Goal: Task Accomplishment & Management: Use online tool/utility

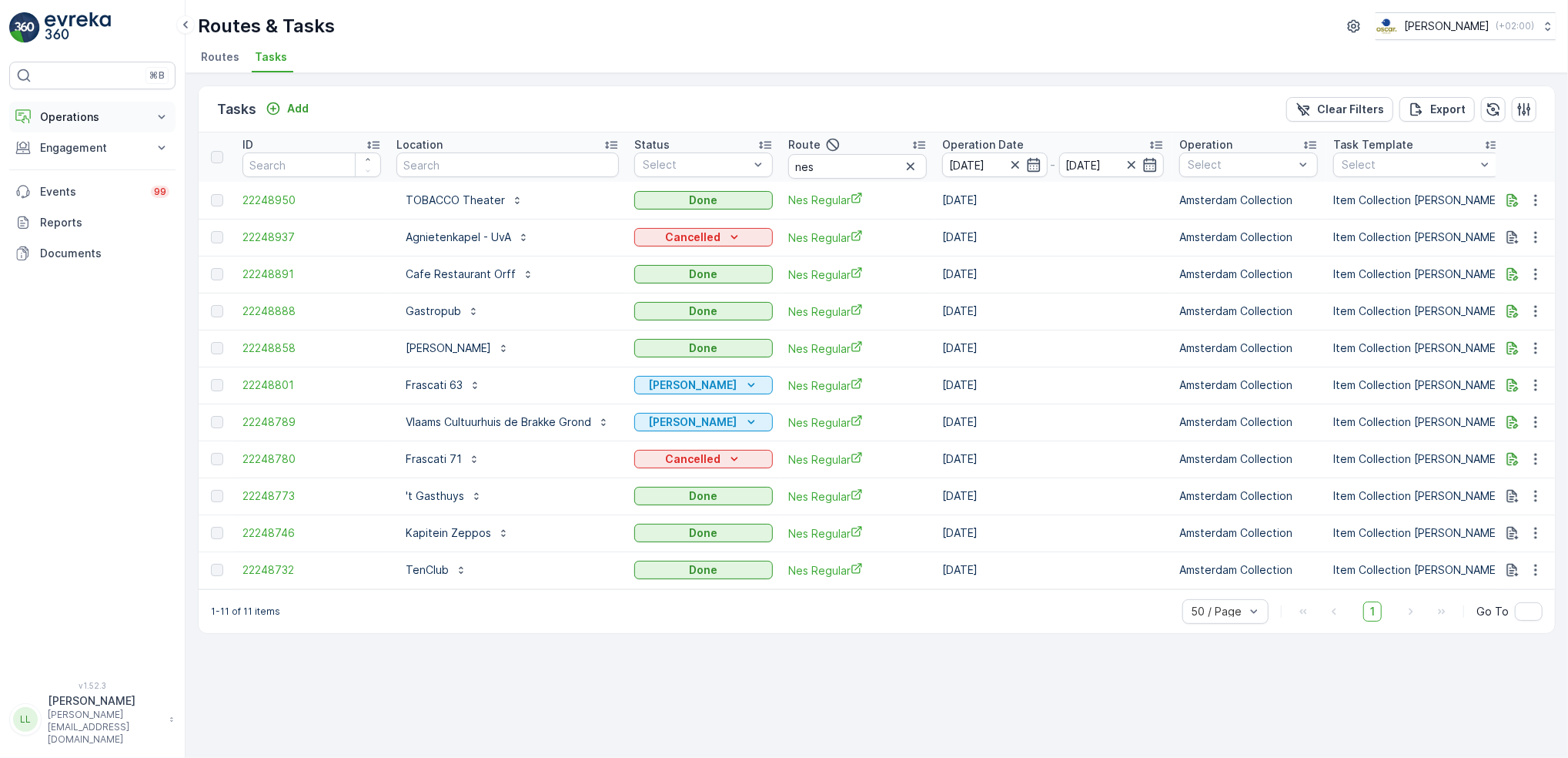
click at [89, 108] on button "Operations" at bounding box center [92, 116] width 166 height 31
click at [70, 185] on p "Routes & Tasks" at bounding box center [79, 186] width 79 height 16
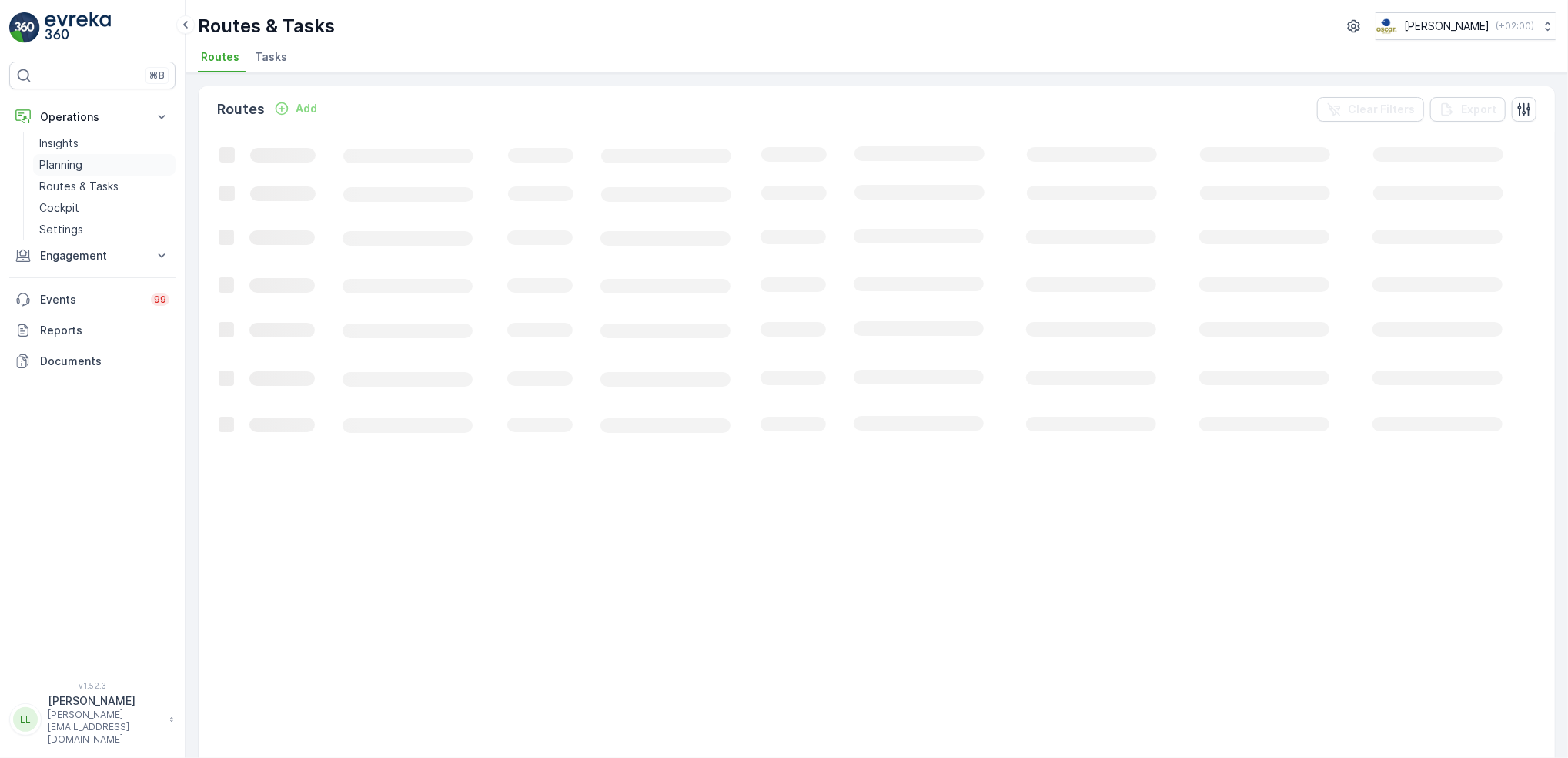
click at [79, 163] on p "Planning" at bounding box center [60, 165] width 43 height 16
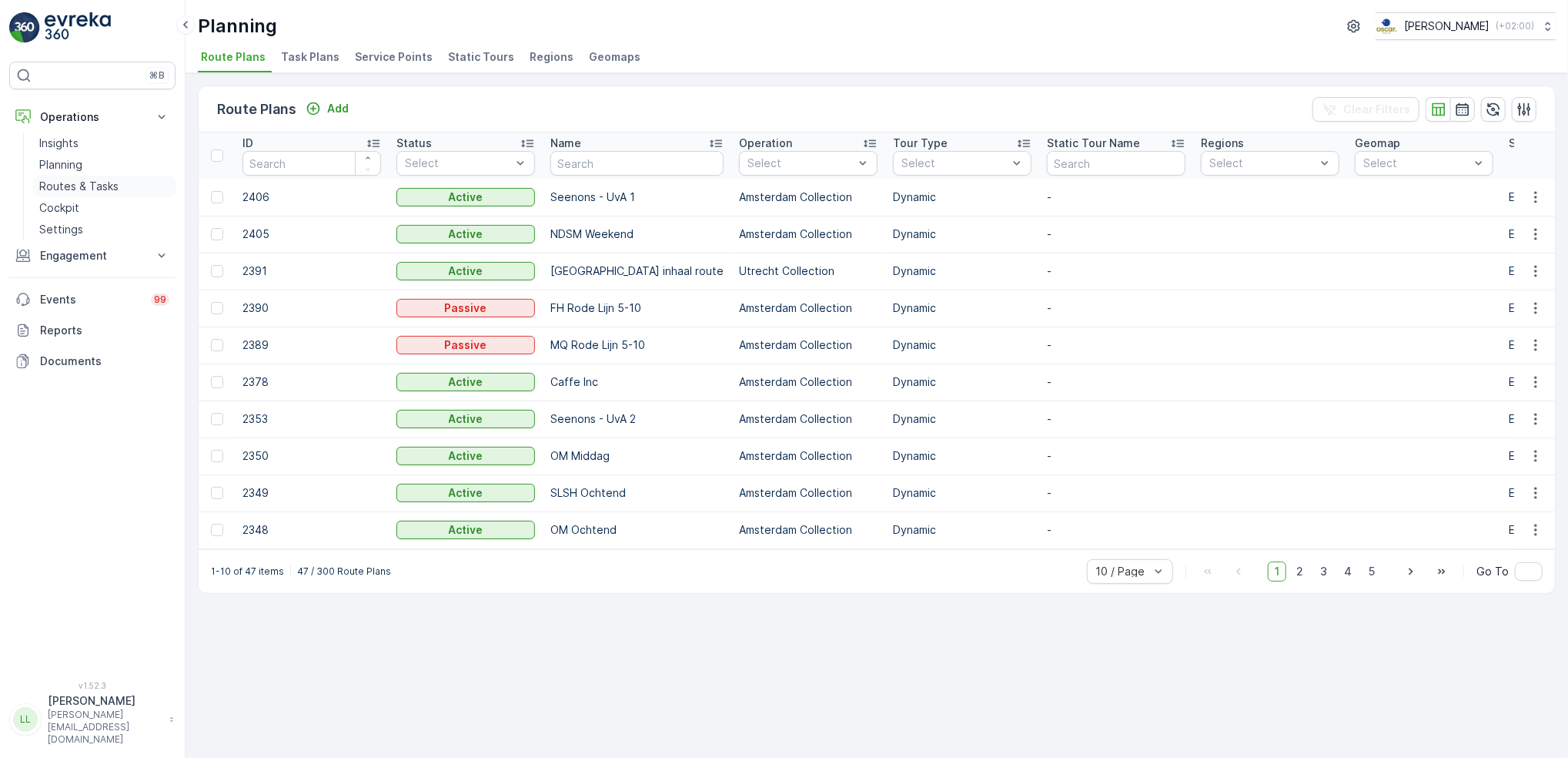
click at [95, 188] on p "Routes & Tasks" at bounding box center [79, 186] width 79 height 16
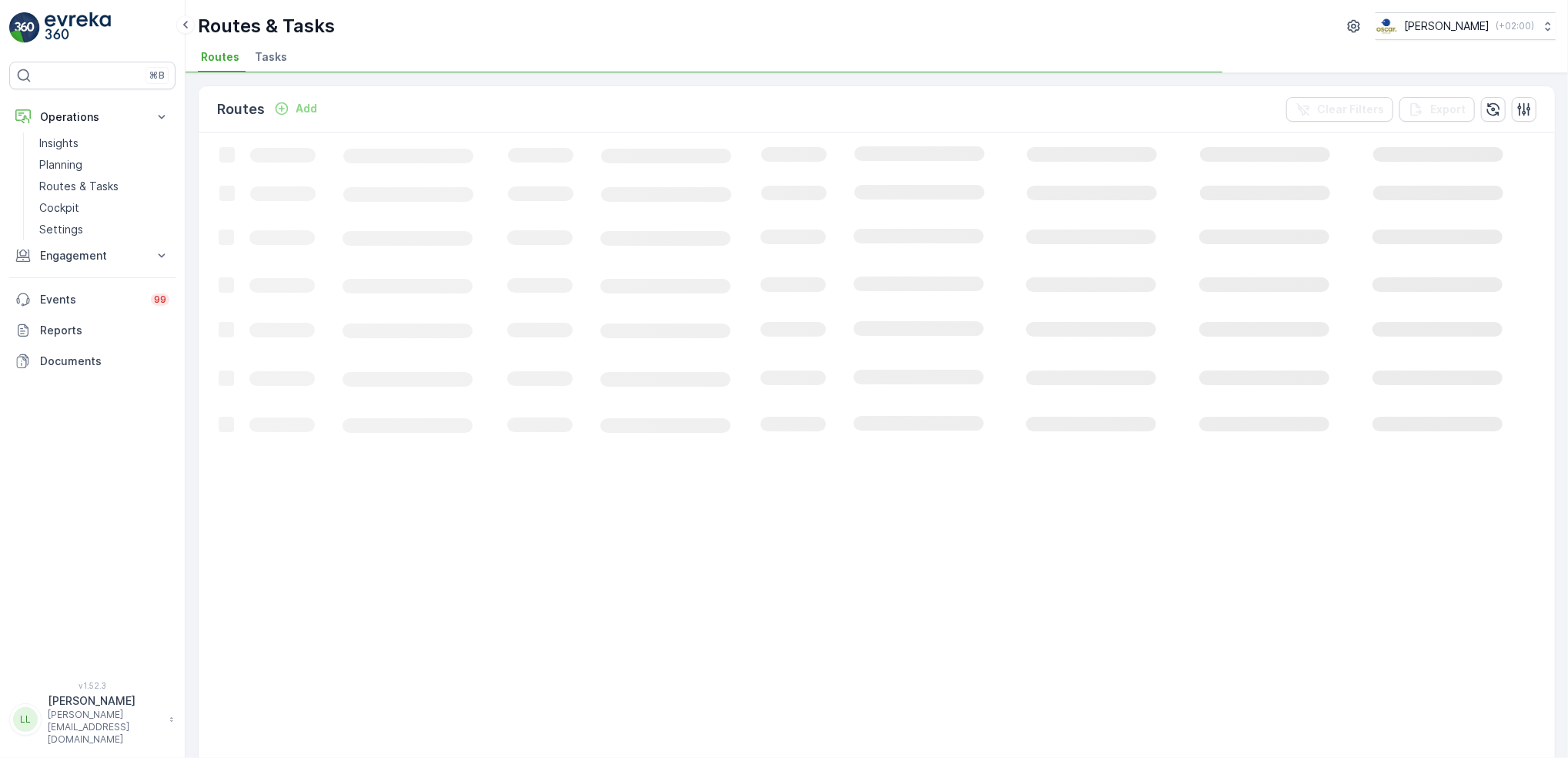
click at [280, 60] on span "Tasks" at bounding box center [271, 56] width 32 height 16
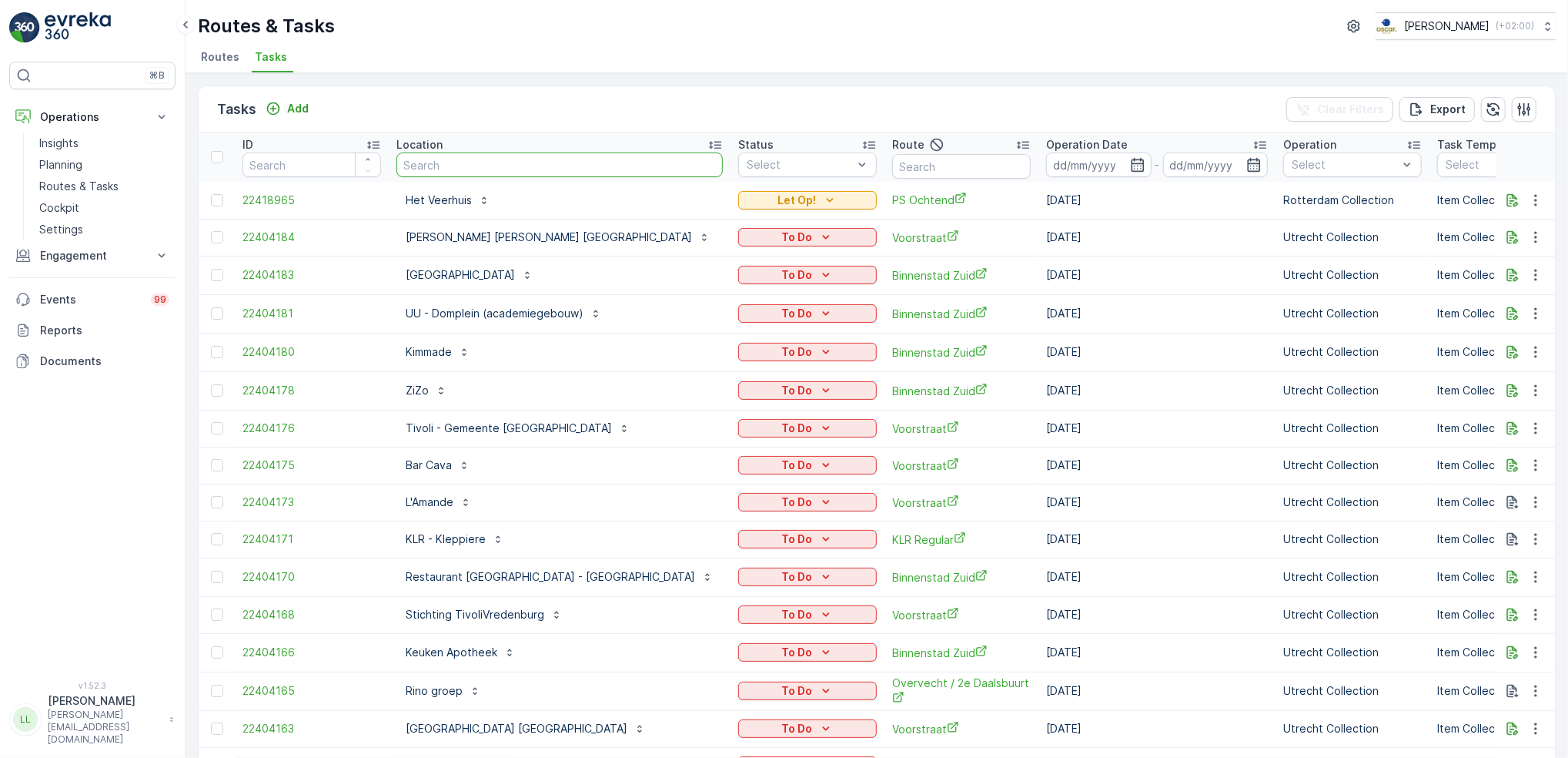
drag, startPoint x: 451, startPoint y: 165, endPoint x: 471, endPoint y: 108, distance: 60.4
click at [453, 165] on input "text" at bounding box center [559, 165] width 326 height 25
type input "samsam"
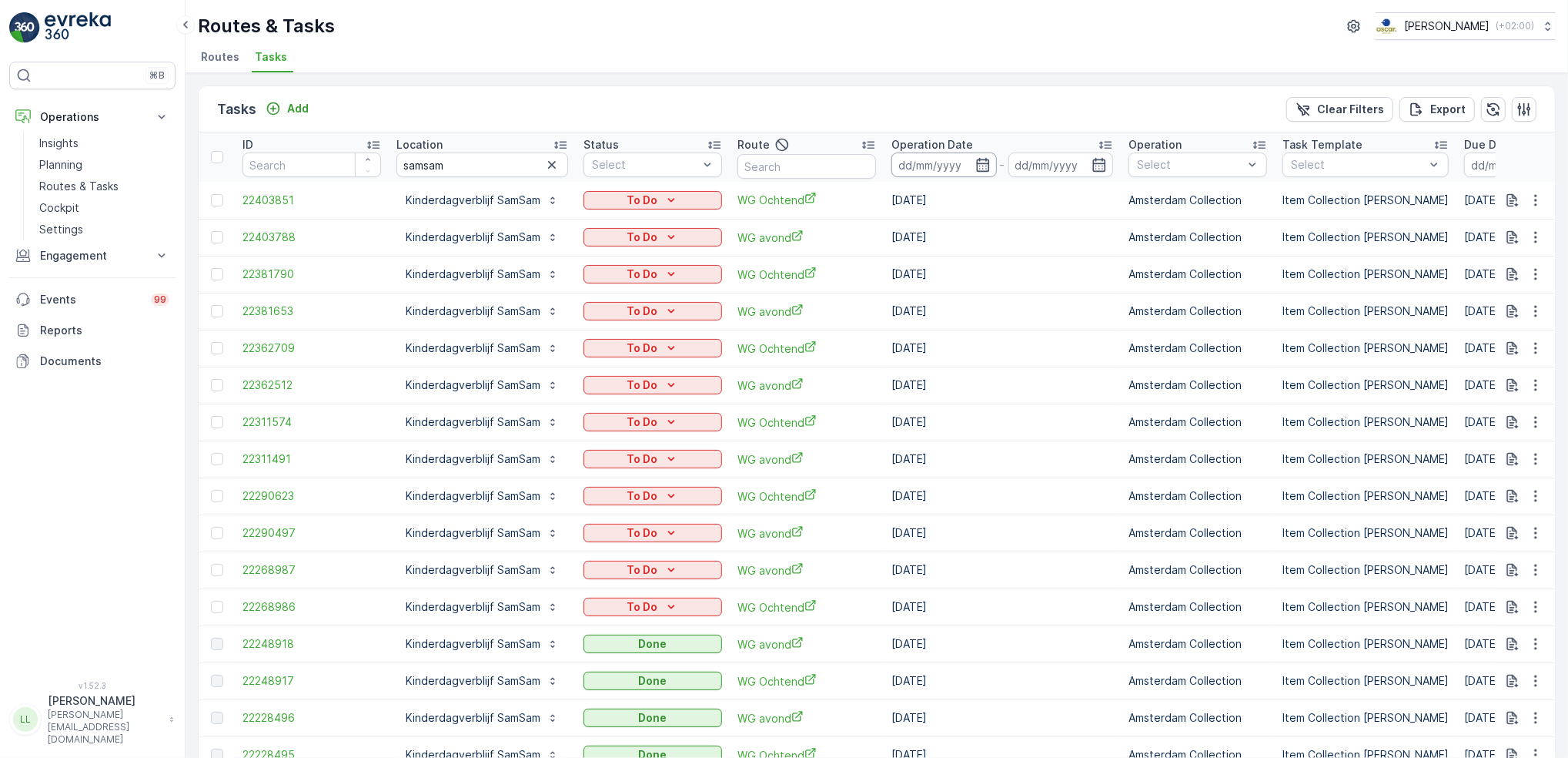
click at [985, 172] on input at bounding box center [944, 165] width 105 height 25
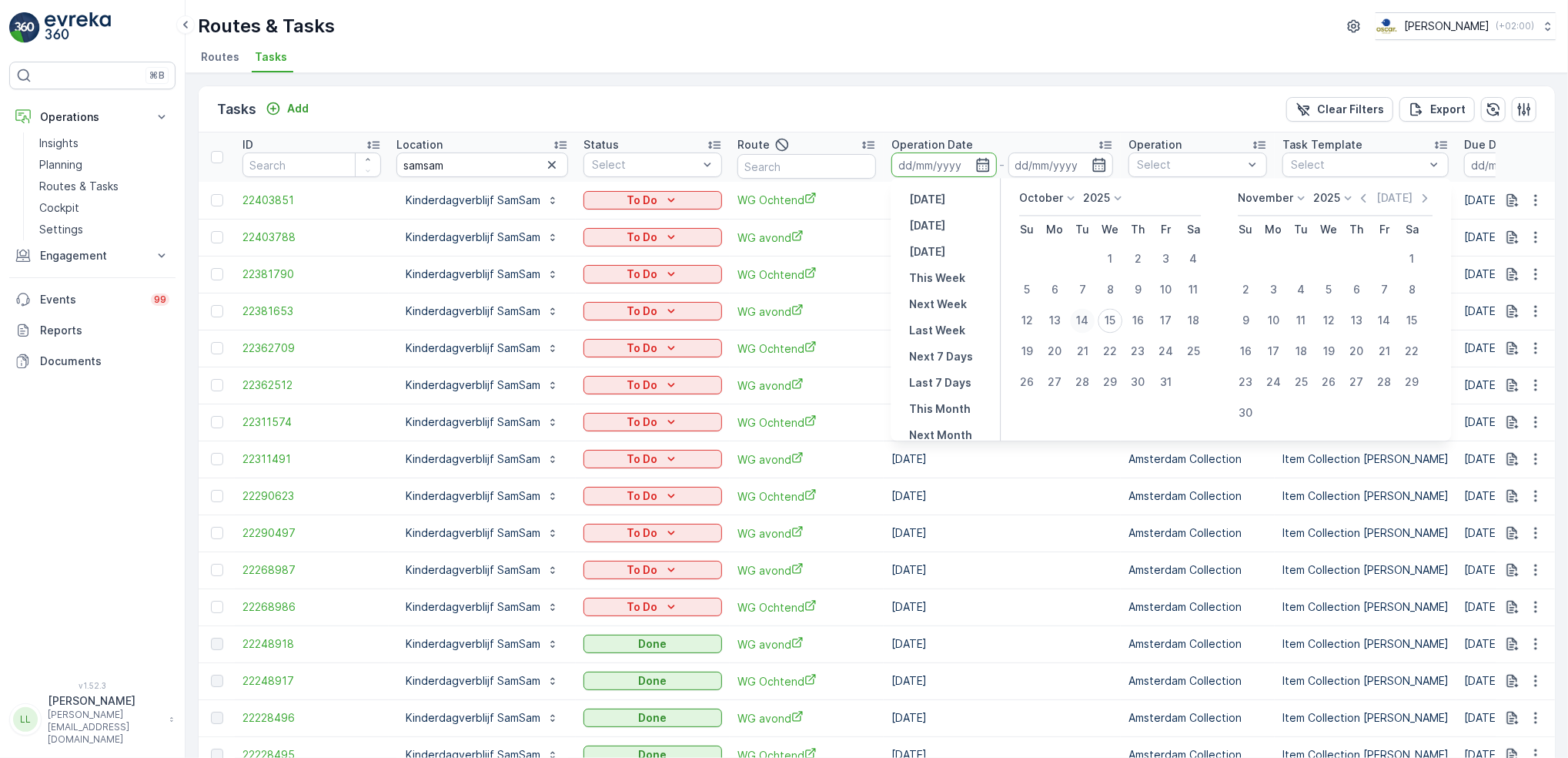
click at [1081, 323] on div "14" at bounding box center [1082, 320] width 25 height 25
type input "[DATE]"
click at [1081, 323] on div "14" at bounding box center [1082, 320] width 25 height 25
type input "[DATE]"
click at [1081, 323] on td "[DATE]" at bounding box center [1002, 312] width 237 height 37
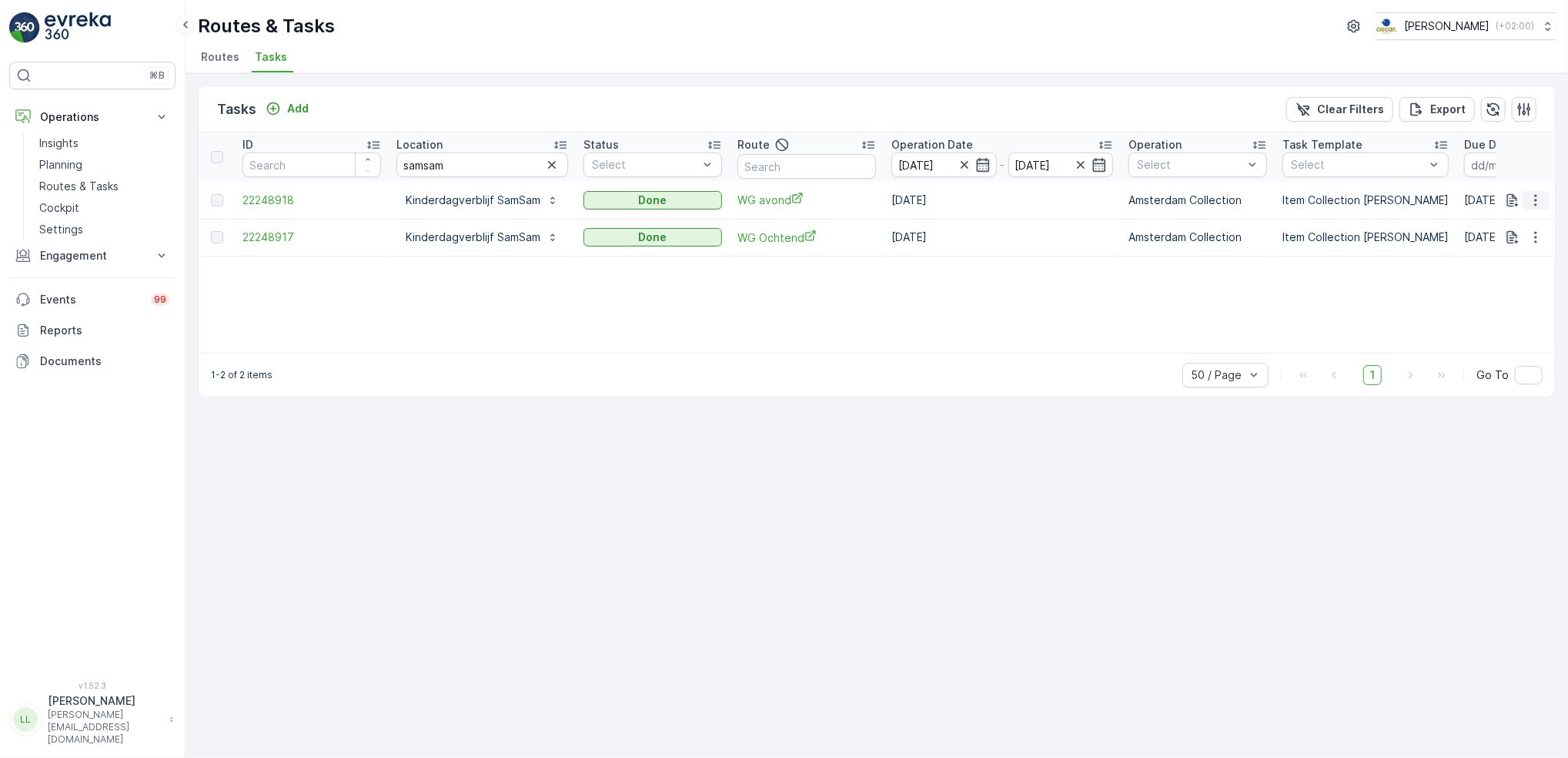
click at [1545, 196] on button "button" at bounding box center [1536, 201] width 28 height 18
click at [1520, 221] on span "See More Details" at bounding box center [1517, 222] width 90 height 16
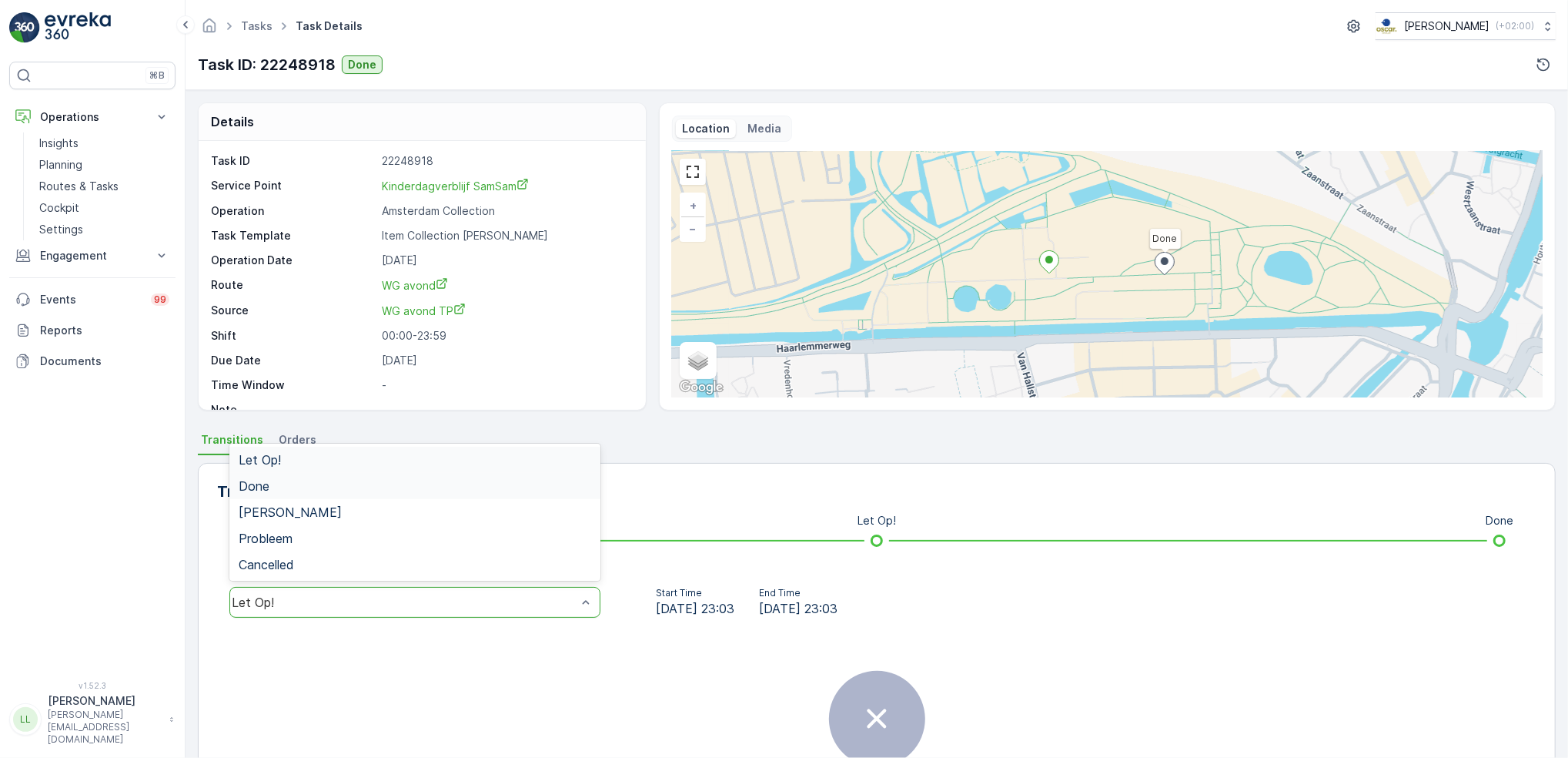
click at [286, 488] on div "Done" at bounding box center [415, 485] width 353 height 14
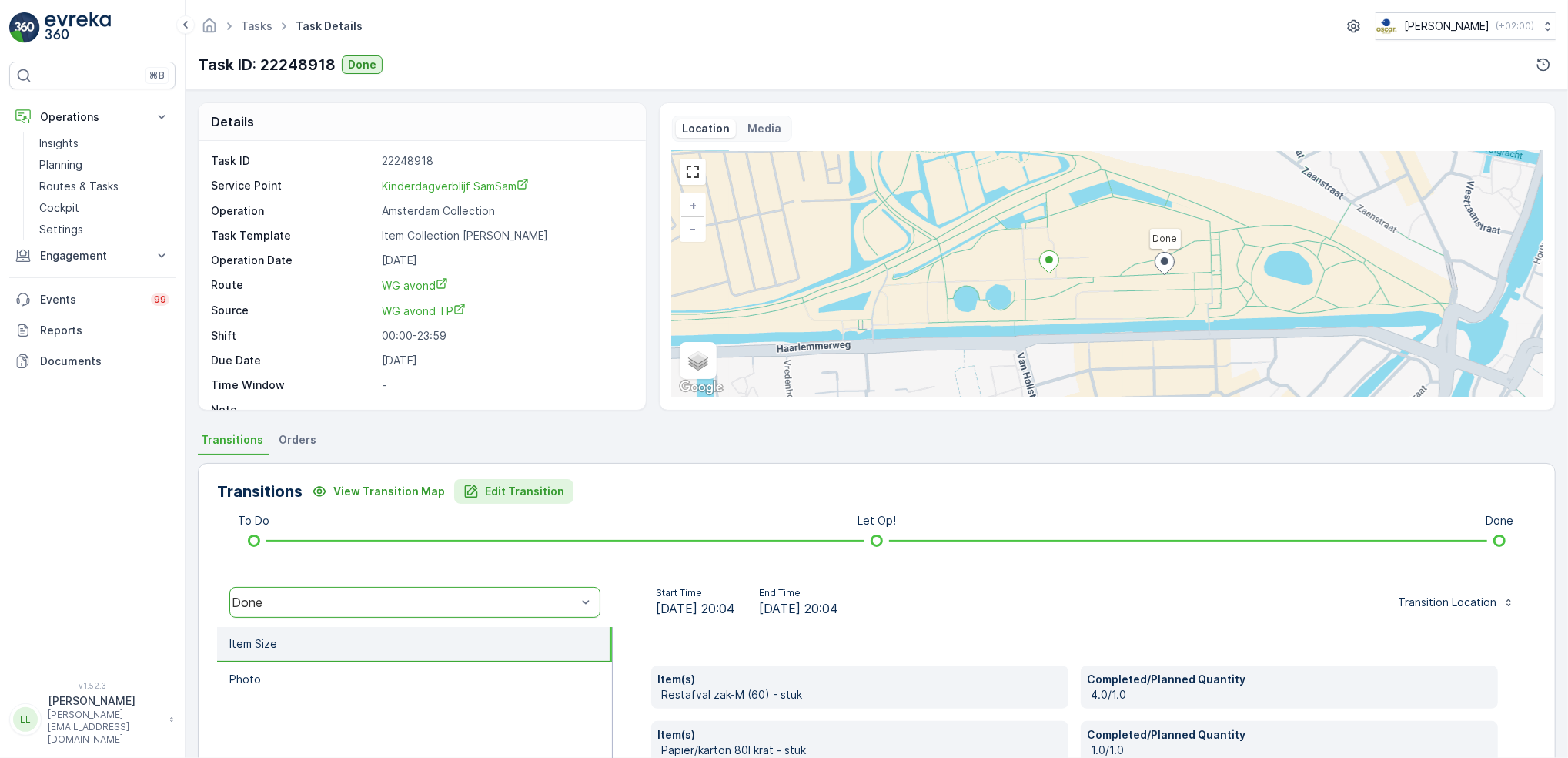
click at [523, 483] on p "Edit Transition" at bounding box center [525, 491] width 79 height 16
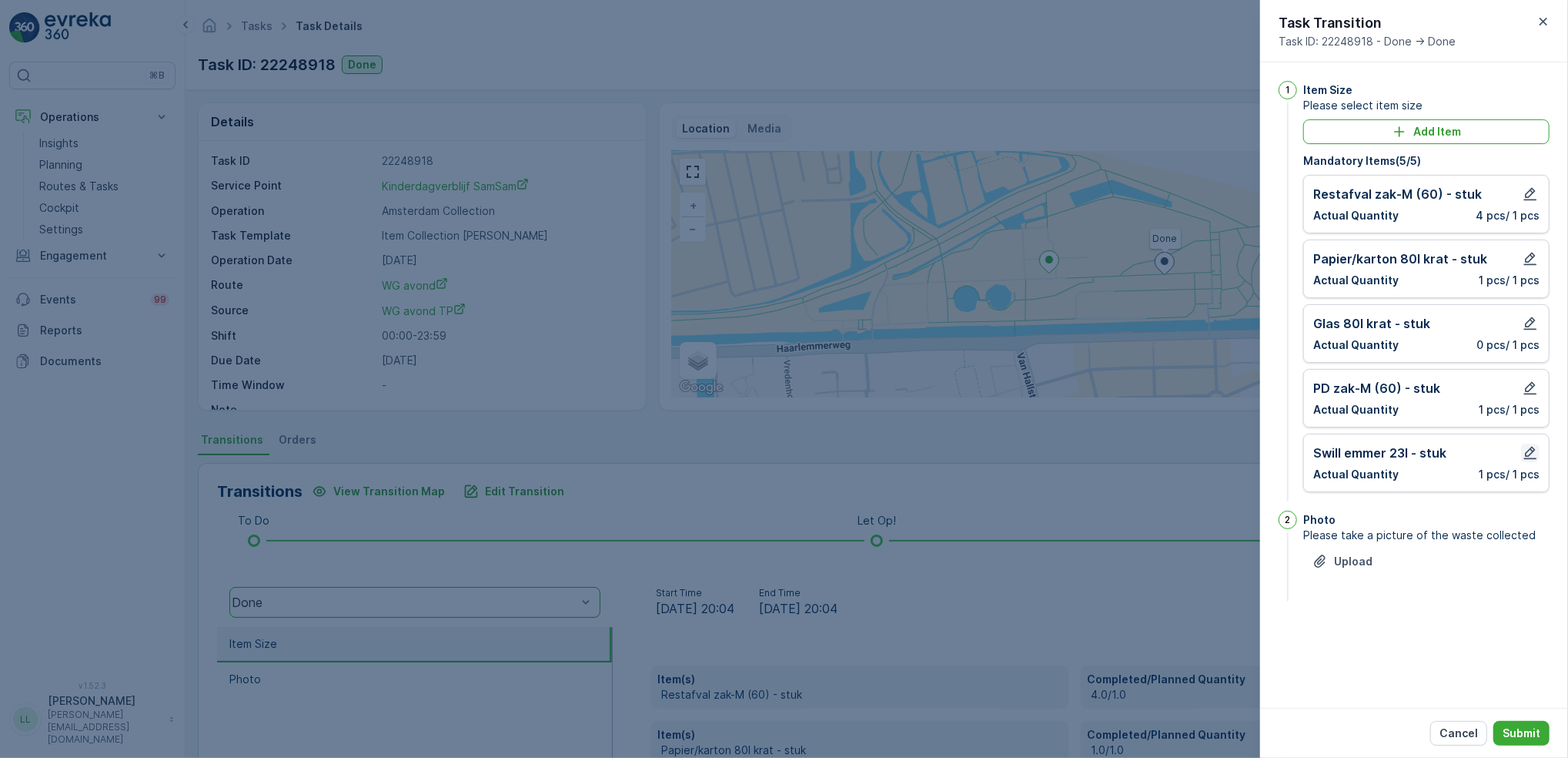
click at [1534, 447] on icon "button" at bounding box center [1530, 452] width 16 height 16
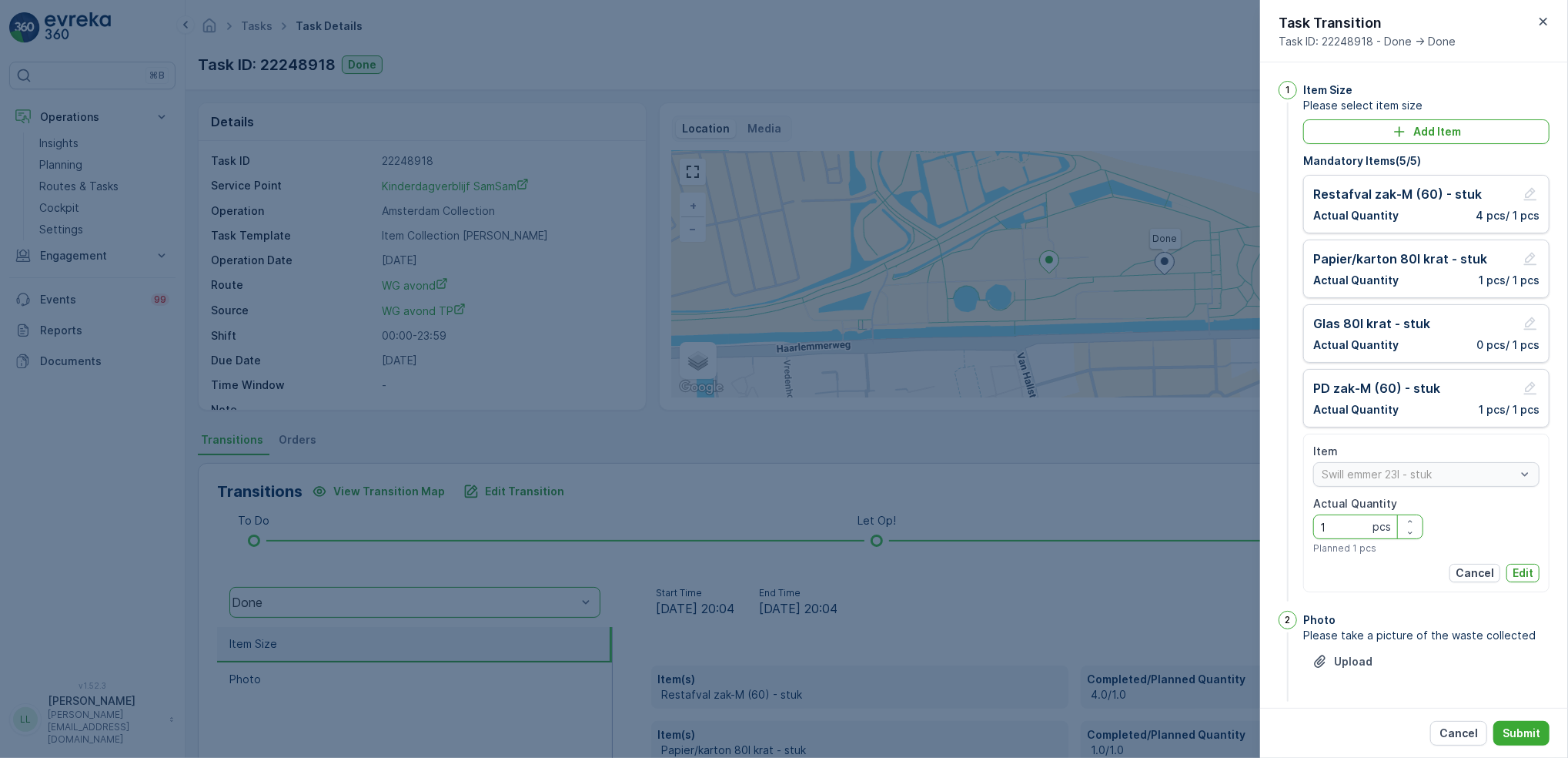
click at [1334, 527] on Quantity "1" at bounding box center [1367, 526] width 110 height 25
type Quantity "0"
click at [1528, 578] on p "Edit" at bounding box center [1523, 572] width 20 height 16
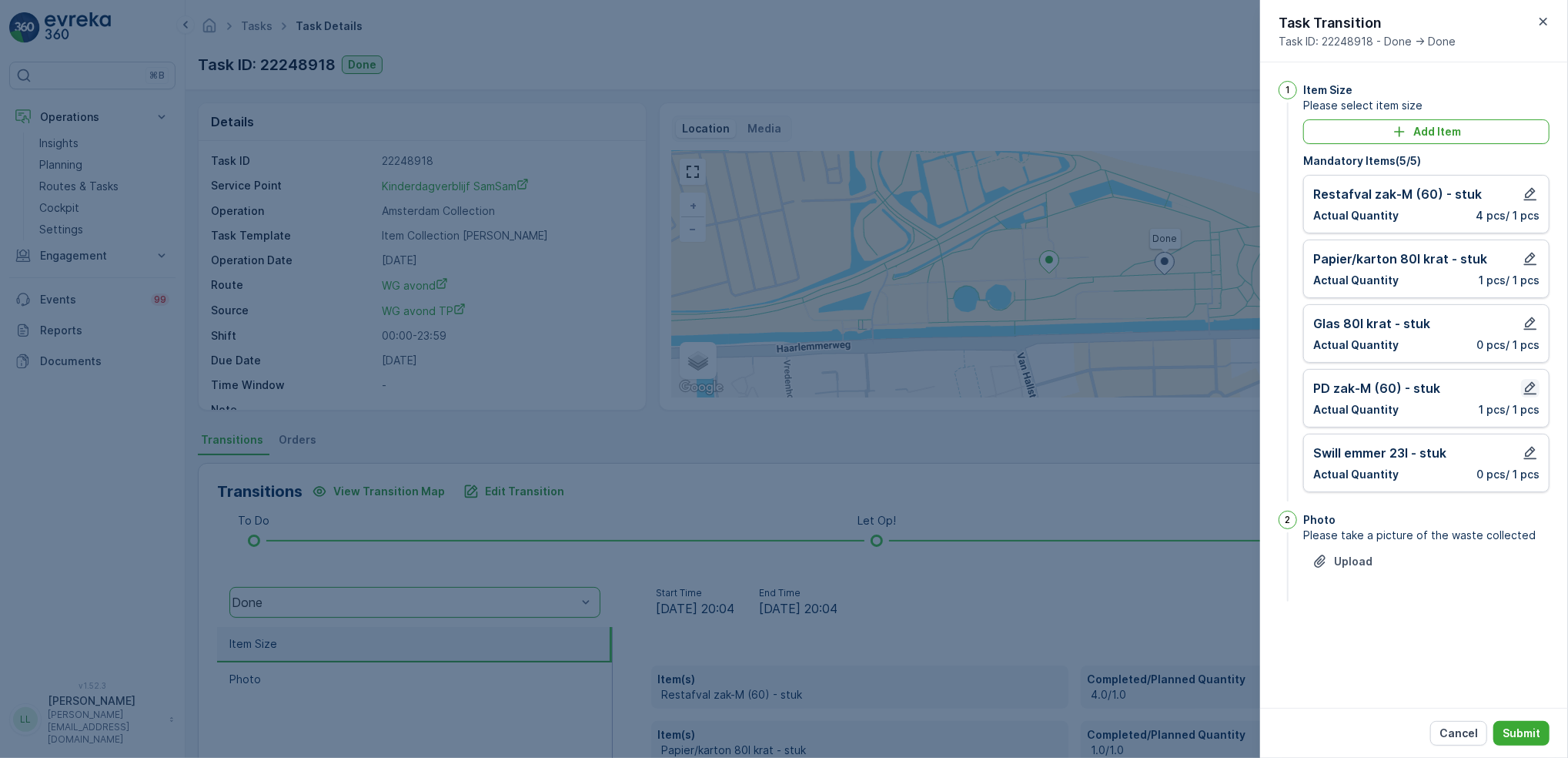
click at [1533, 390] on icon "button" at bounding box center [1530, 388] width 16 height 16
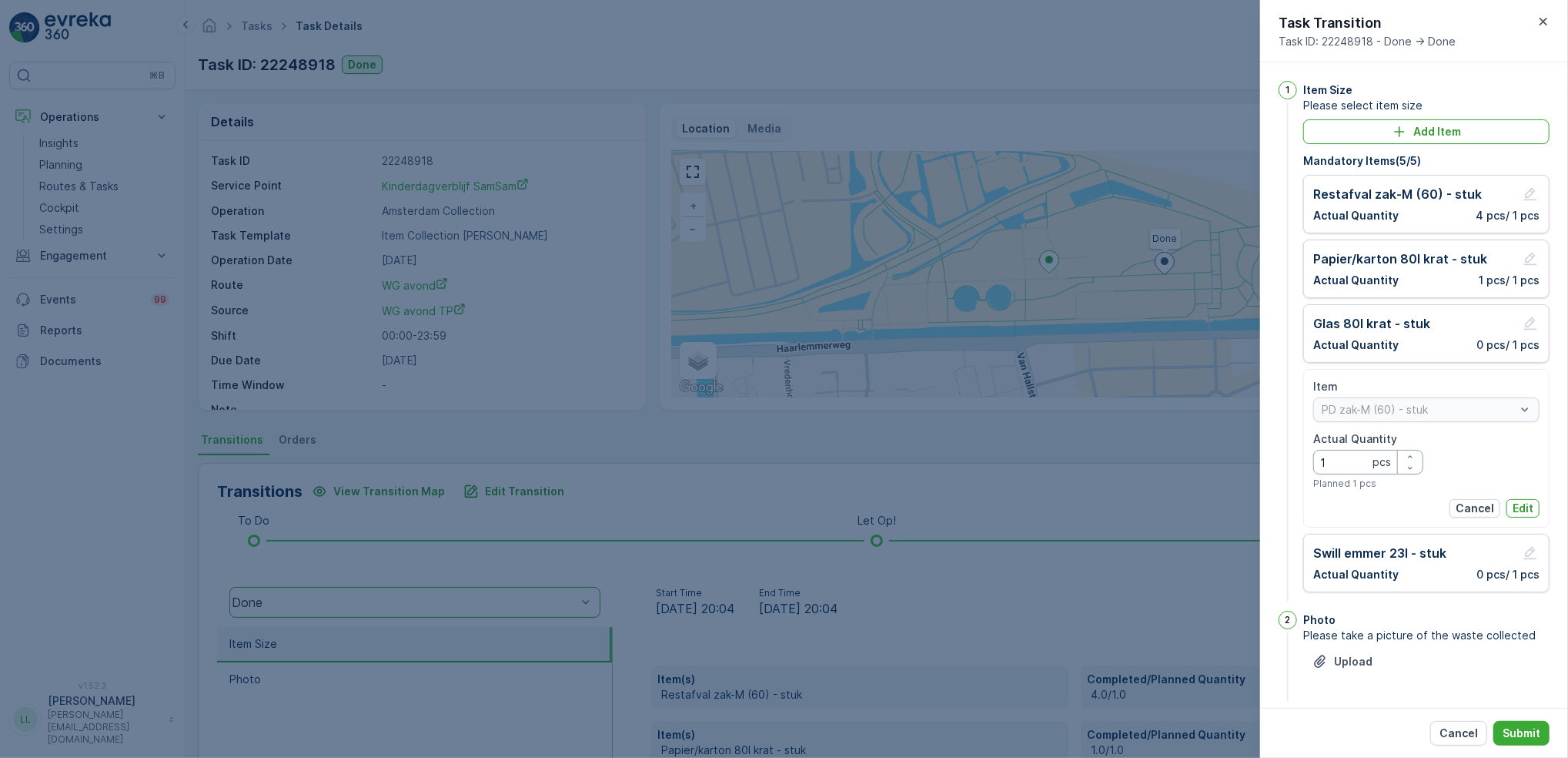
click at [1343, 467] on Quantity "1" at bounding box center [1367, 461] width 110 height 25
type Quantity "0"
click at [1520, 502] on p "Edit" at bounding box center [1523, 507] width 20 height 16
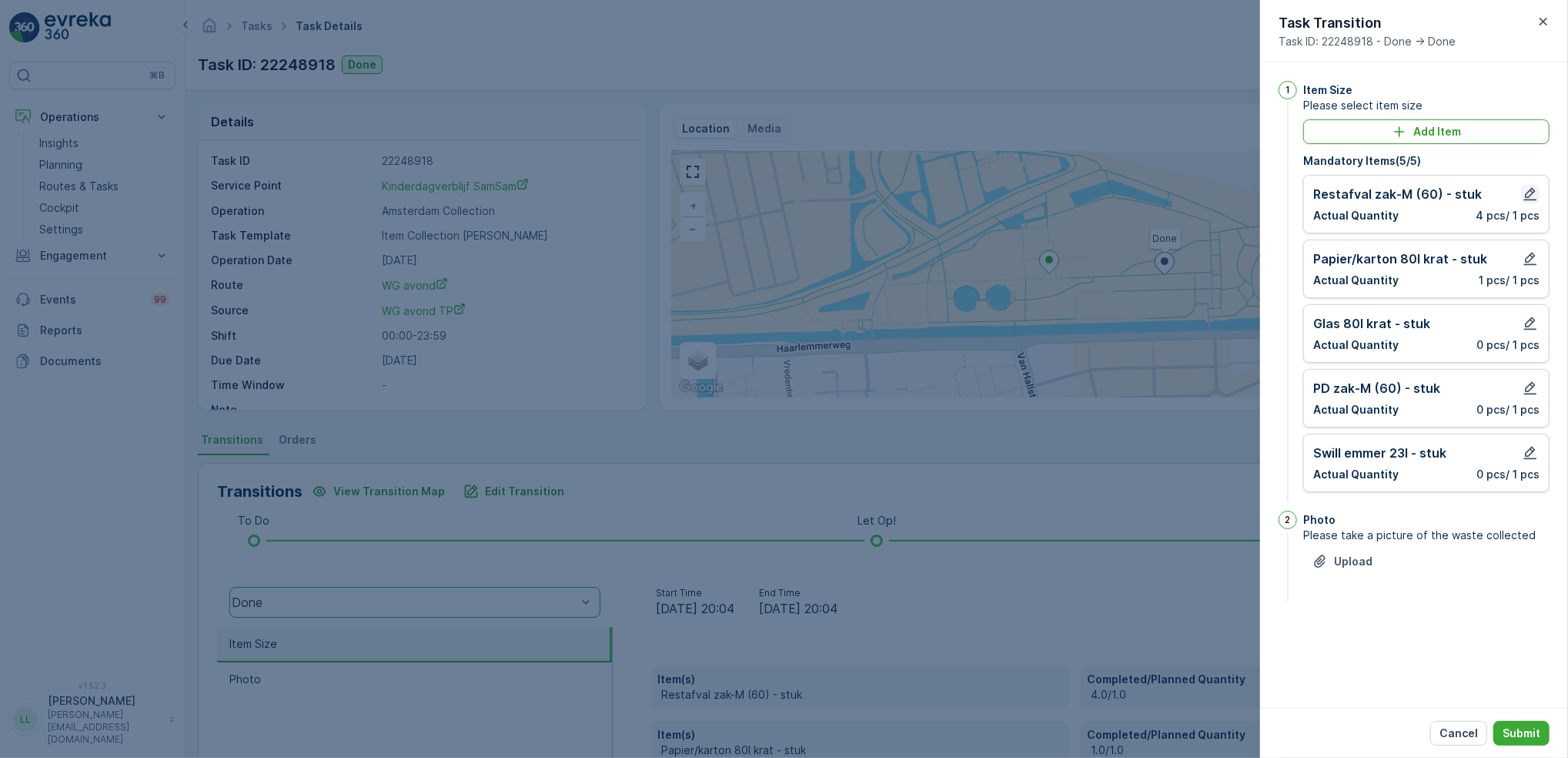
click at [1523, 199] on icon "button" at bounding box center [1530, 194] width 16 height 16
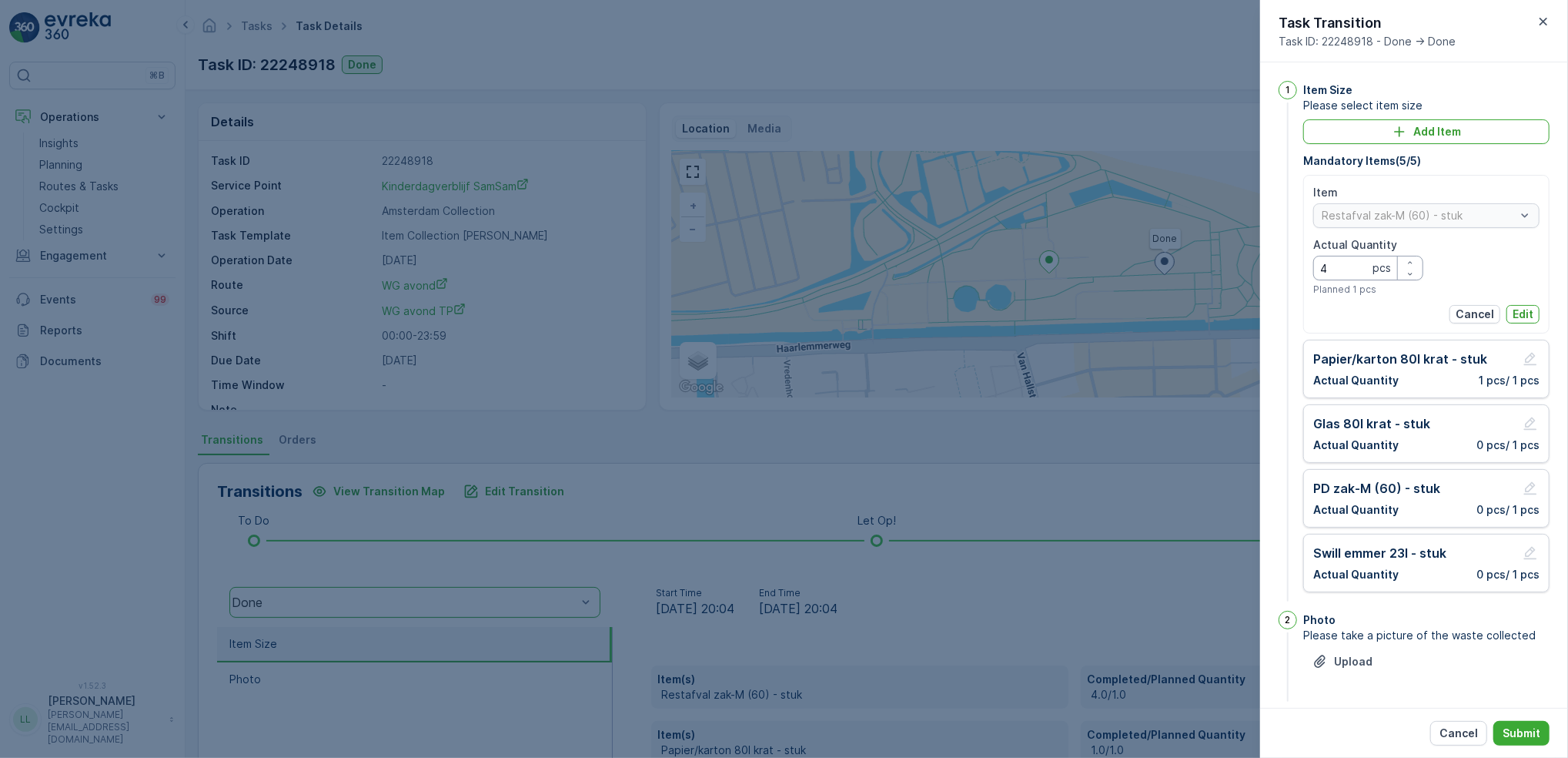
click at [1363, 265] on Quantity "4" at bounding box center [1367, 268] width 110 height 25
type Quantity "3"
click at [1529, 312] on p "Edit" at bounding box center [1523, 314] width 20 height 16
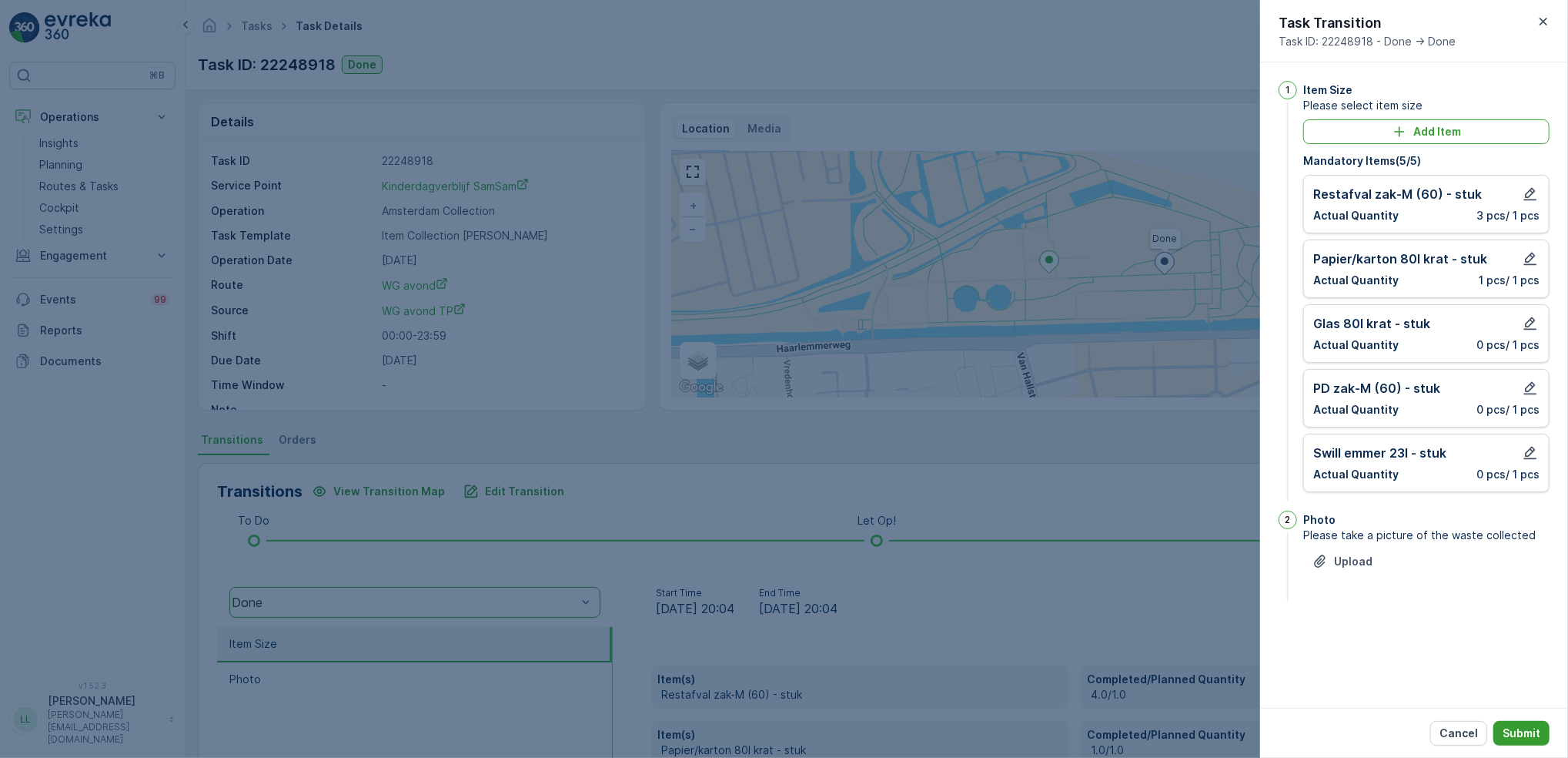
click at [1515, 736] on p "Submit" at bounding box center [1521, 733] width 38 height 16
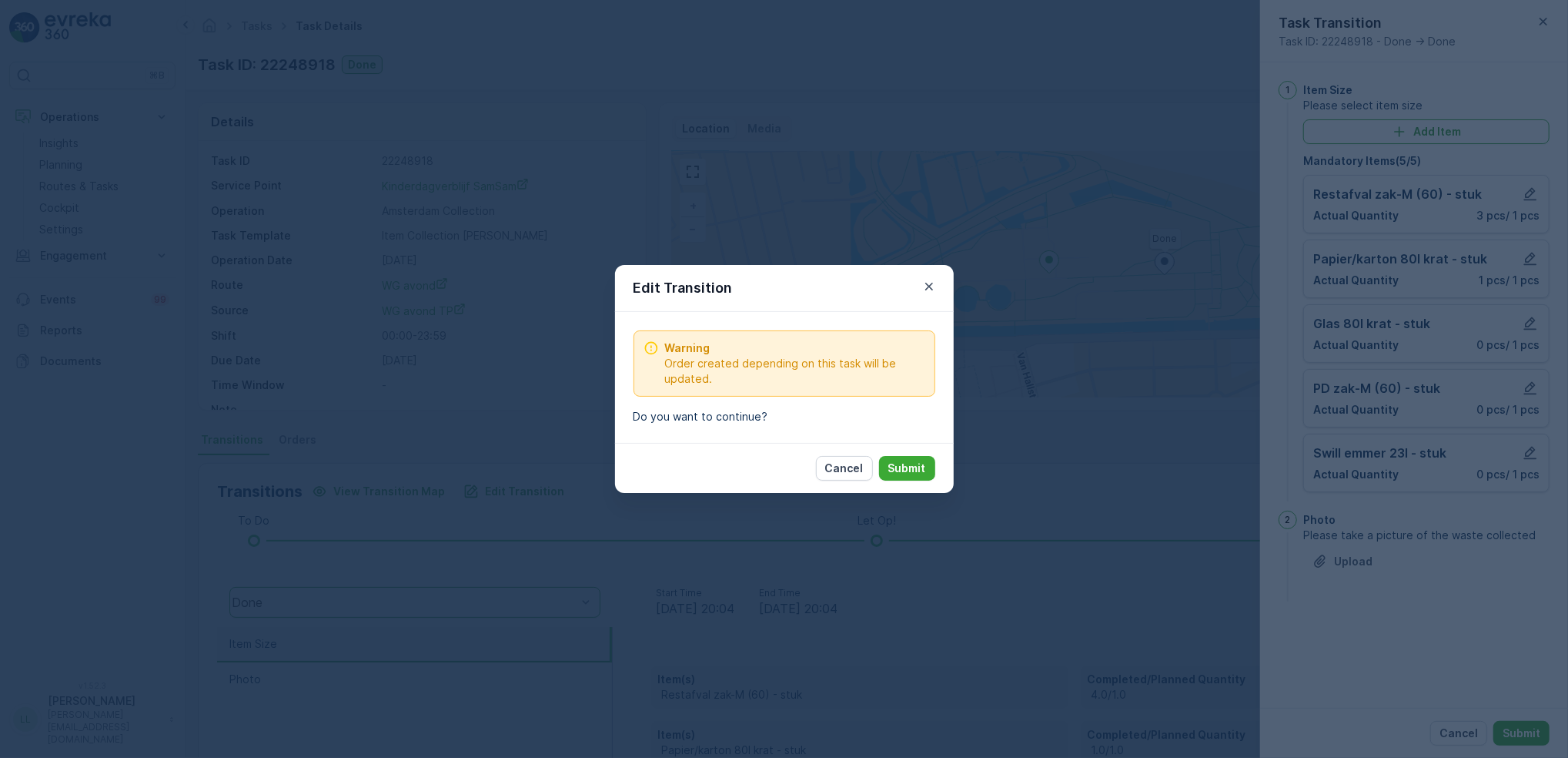
drag, startPoint x: 896, startPoint y: 472, endPoint x: 882, endPoint y: 410, distance: 63.6
click at [896, 471] on p "Submit" at bounding box center [906, 468] width 38 height 16
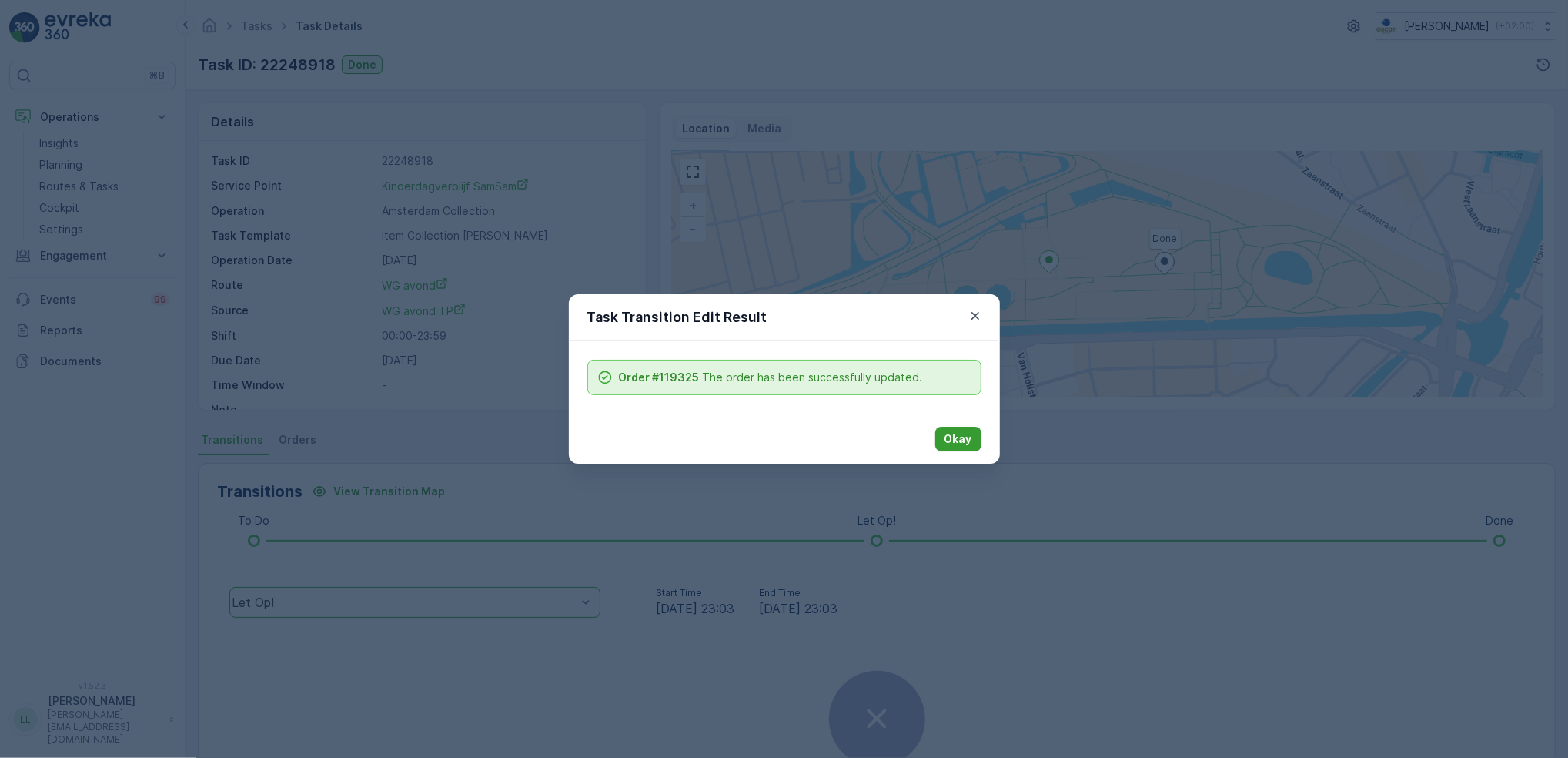
click at [955, 437] on p "Okay" at bounding box center [958, 438] width 28 height 16
